Goal: Task Accomplishment & Management: Use online tool/utility

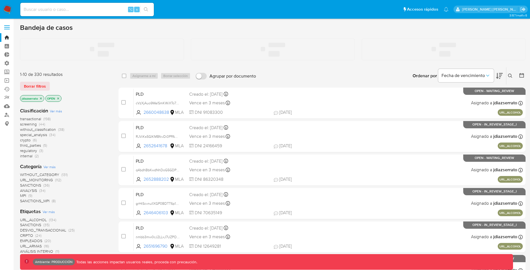
click at [9, 26] on label at bounding box center [7, 27] width 14 height 12
click at [0, 0] on input "checkbox" at bounding box center [0, 0] width 0 height 0
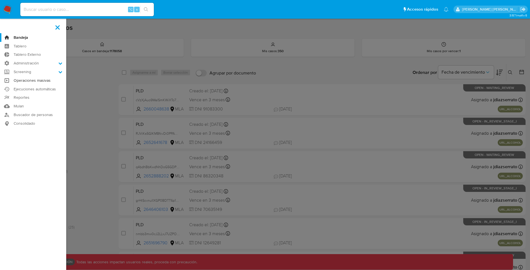
click at [31, 79] on link "Operaciones masivas" at bounding box center [33, 80] width 66 height 9
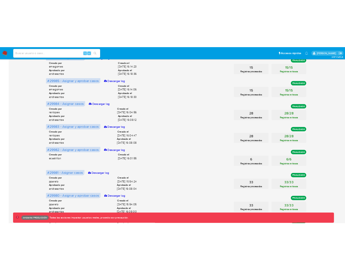
scroll to position [206, 0]
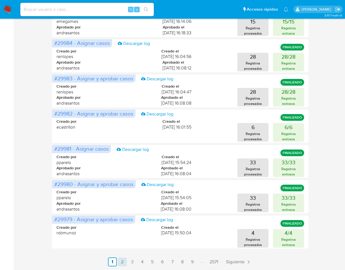
click at [123, 262] on link "2" at bounding box center [122, 261] width 9 height 9
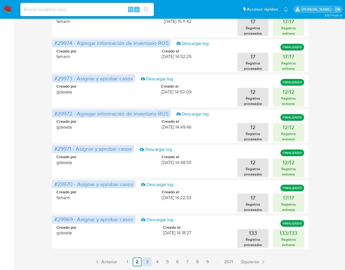
click at [146, 262] on link "3" at bounding box center [147, 261] width 9 height 9
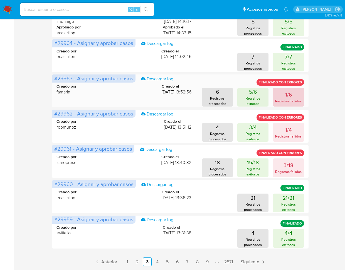
click at [284, 95] on button "1/6 Registros fallidos" at bounding box center [288, 97] width 31 height 19
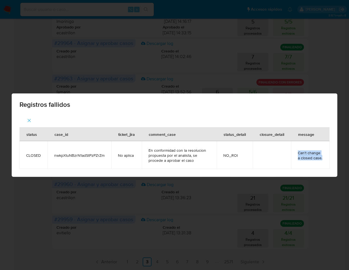
drag, startPoint x: 324, startPoint y: 159, endPoint x: 297, endPoint y: 154, distance: 27.8
click at [297, 154] on td "Can't change a closed case." at bounding box center [311, 155] width 38 height 28
click at [326, 73] on div "Registros fallidos status case_id ticket_jira comment_case status_detail closur…" at bounding box center [174, 135] width 349 height 270
click at [28, 118] on icon "button" at bounding box center [29, 120] width 5 height 5
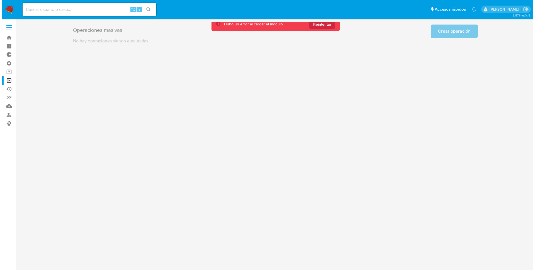
scroll to position [0, 0]
